Goal: Register for event/course

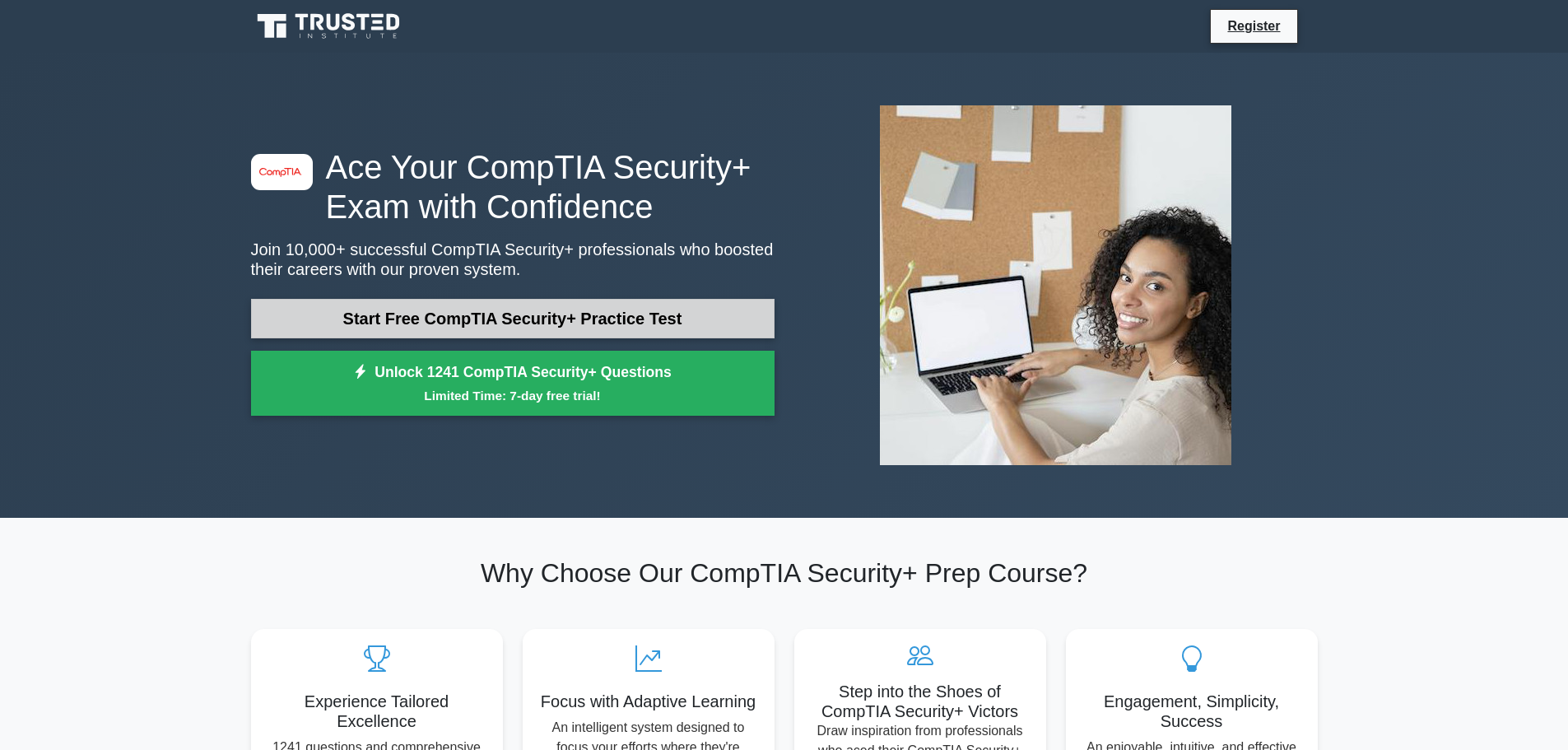
click at [490, 308] on link "Start Free CompTIA Security+ Practice Test" at bounding box center [513, 318] width 524 height 40
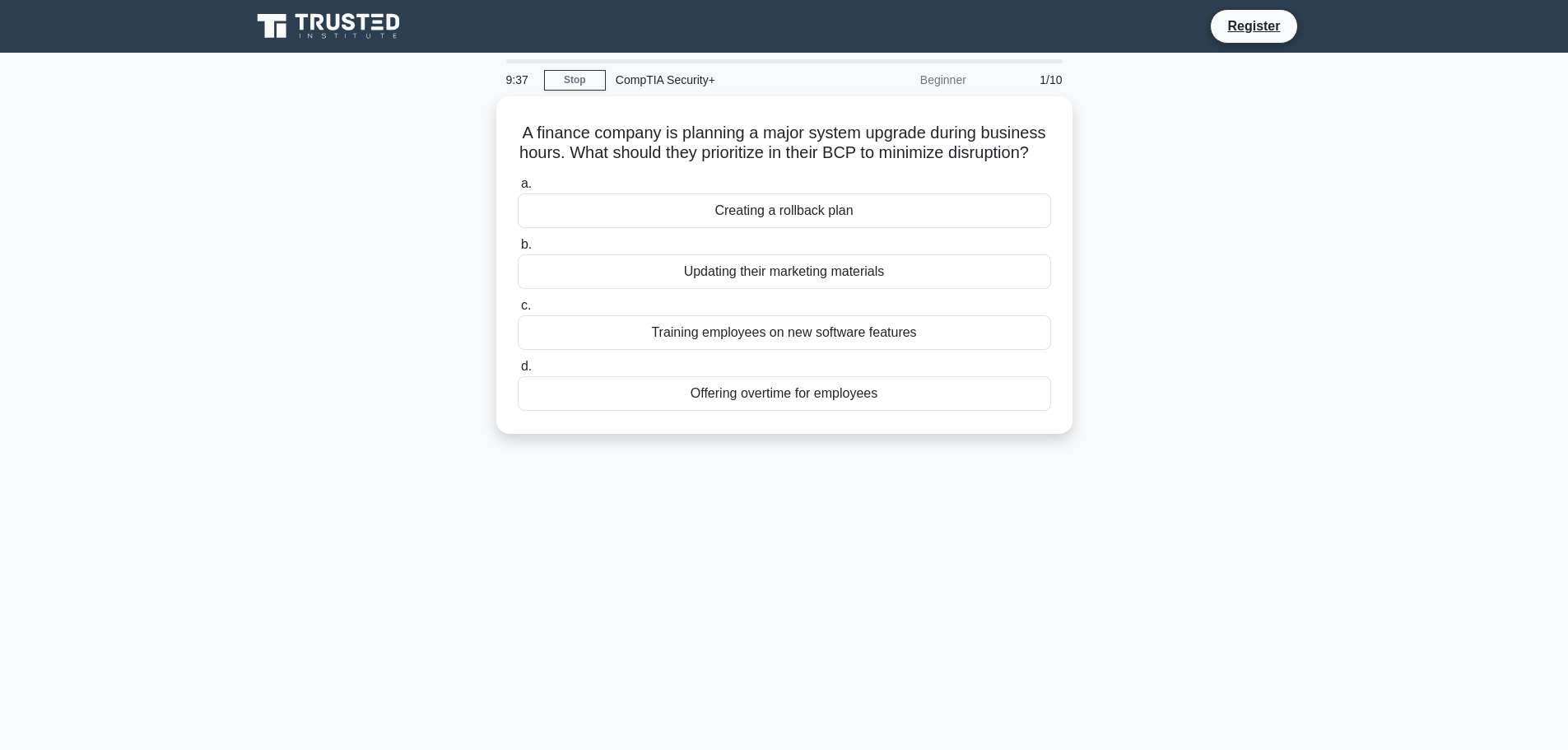
click at [181, 184] on main "9:37 Stop CompTIA Security+ Beginner 1/10 A finance company is planning a major…" at bounding box center [784, 470] width 1568 height 836
